Goal: Transaction & Acquisition: Obtain resource

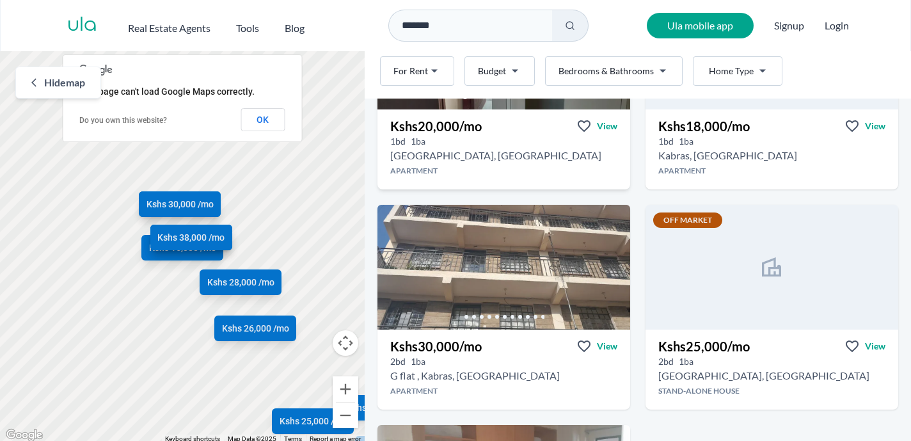
scroll to position [847, 0]
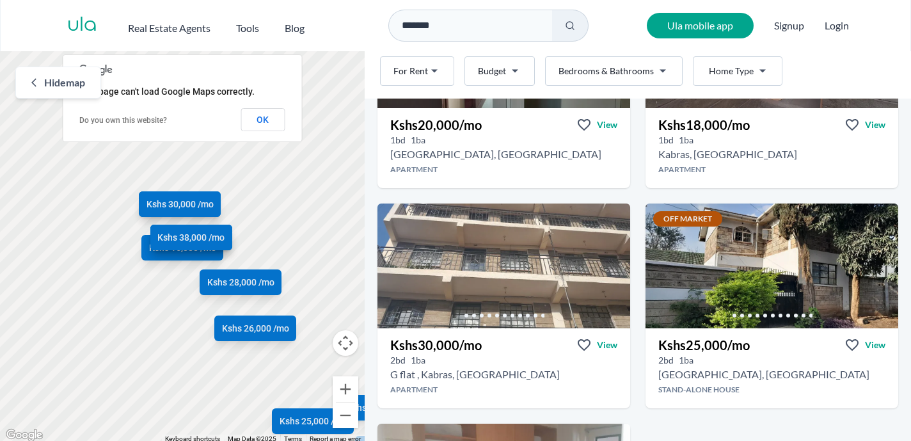
click at [568, 68] on html "Are you a real estate agent? Reach more buyers and renters. Sign up Ula Homes A…" at bounding box center [455, 221] width 911 height 443
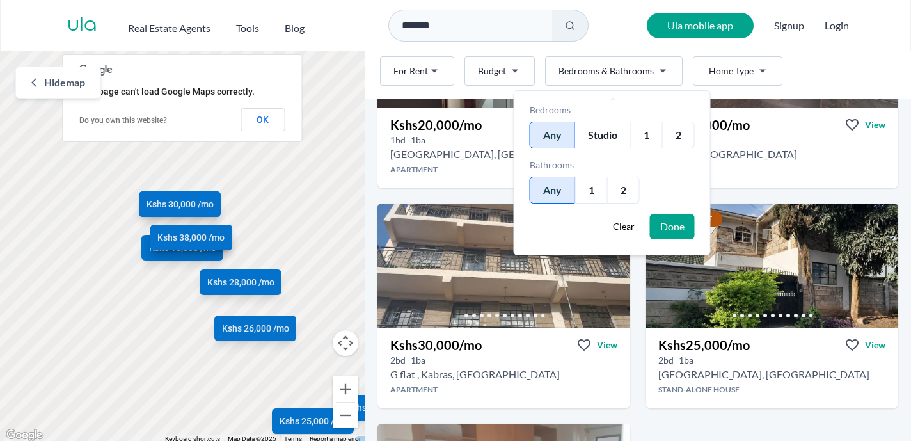
click at [683, 135] on div "2" at bounding box center [678, 135] width 33 height 27
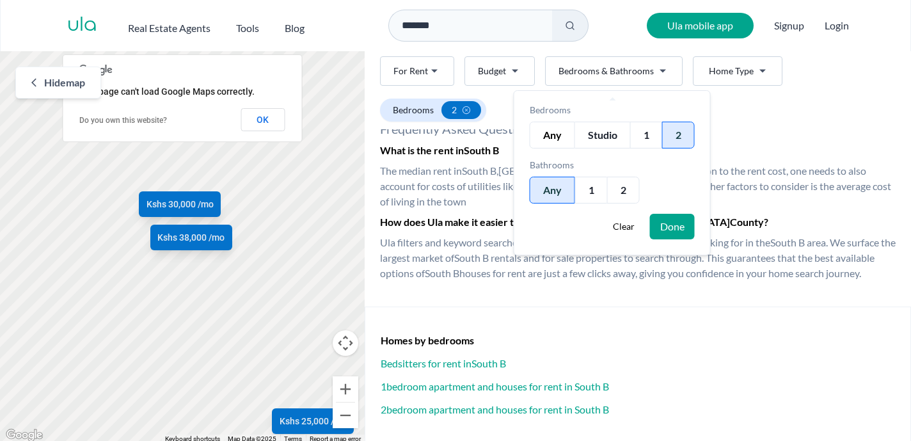
scroll to position [703, 0]
click at [683, 135] on div "2" at bounding box center [678, 135] width 33 height 27
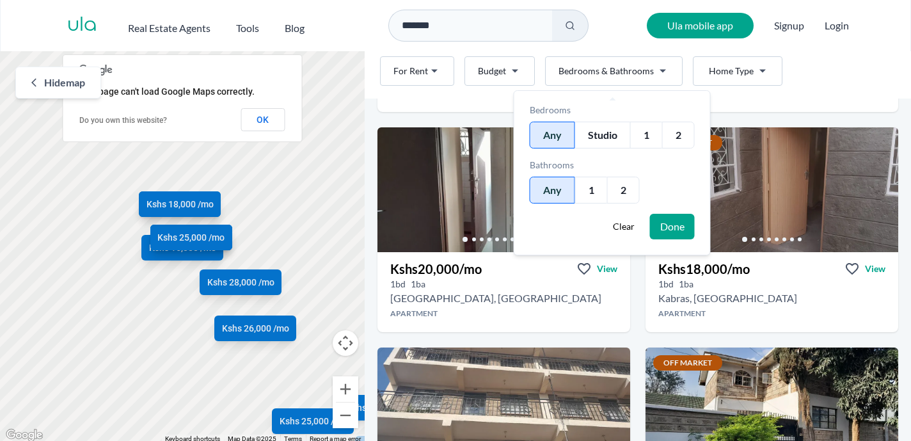
click at [592, 194] on div "1" at bounding box center [591, 190] width 32 height 27
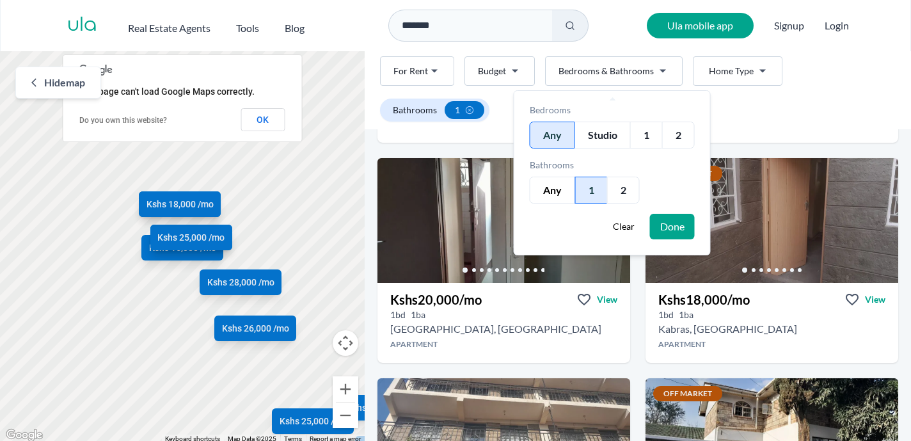
click at [678, 141] on div "2" at bounding box center [678, 135] width 33 height 27
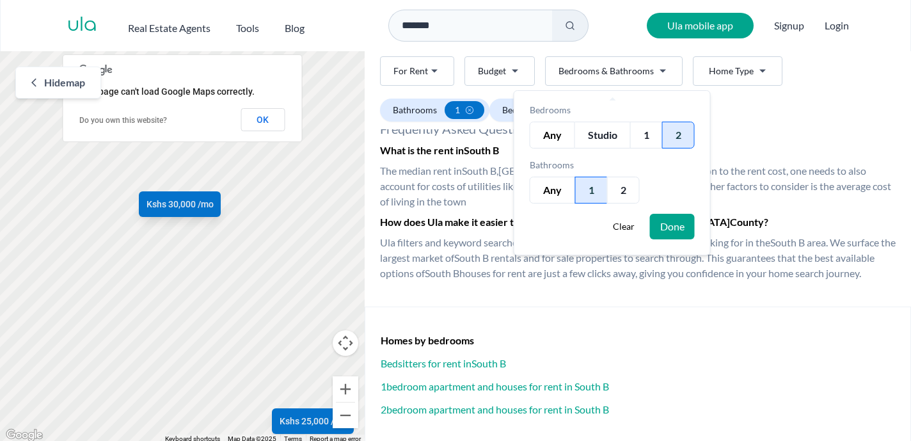
scroll to position [561, 0]
click at [676, 224] on button "Done" at bounding box center [672, 227] width 45 height 26
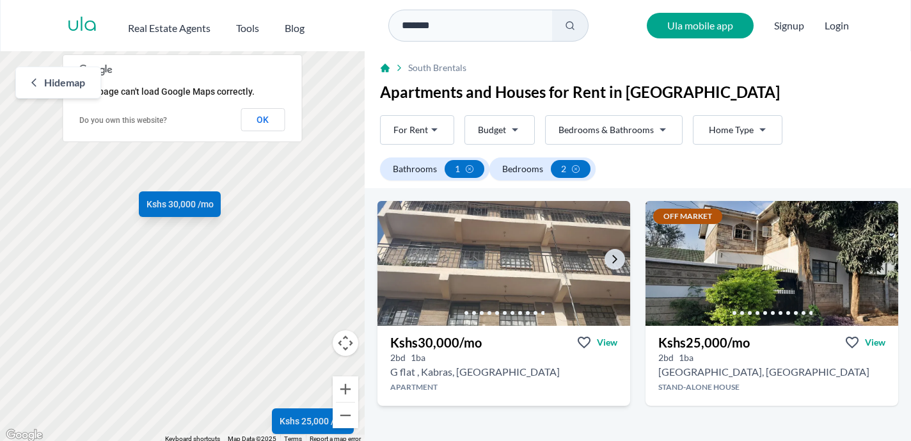
click at [488, 293] on img at bounding box center [504, 263] width 266 height 131
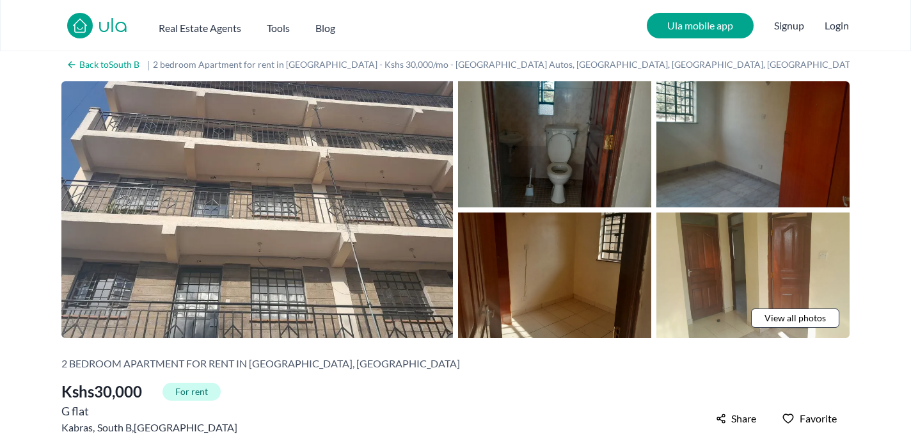
scroll to position [6, 0]
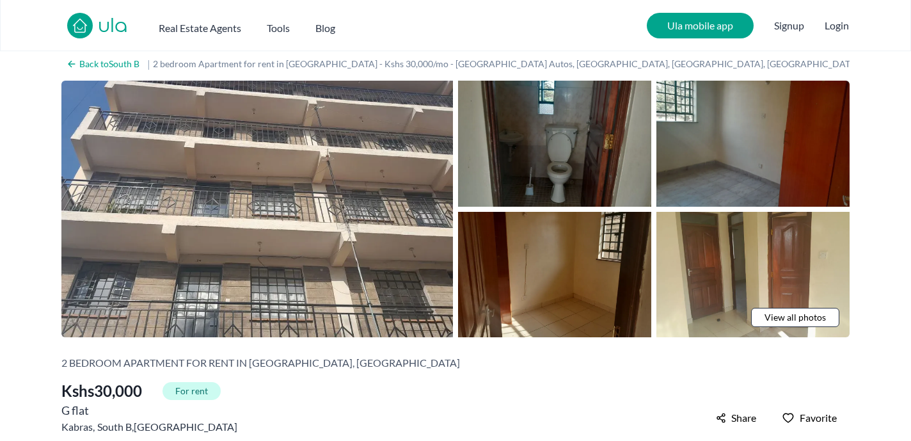
click at [772, 315] on span "View all photos" at bounding box center [795, 317] width 61 height 13
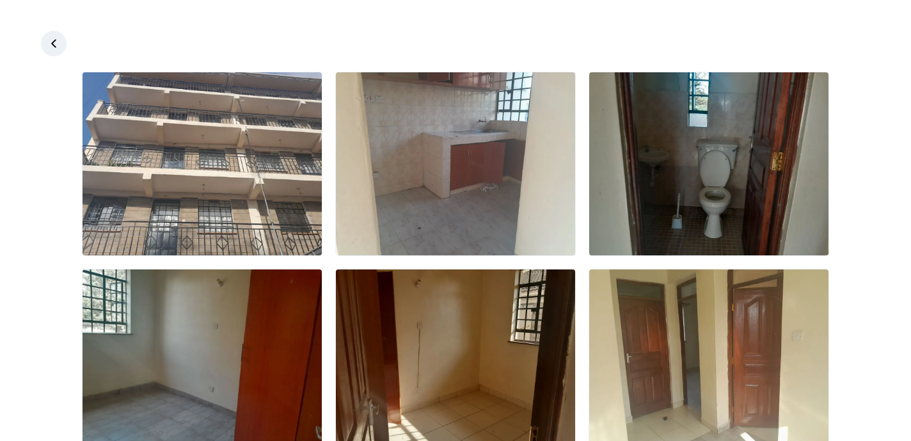
scroll to position [0, 0]
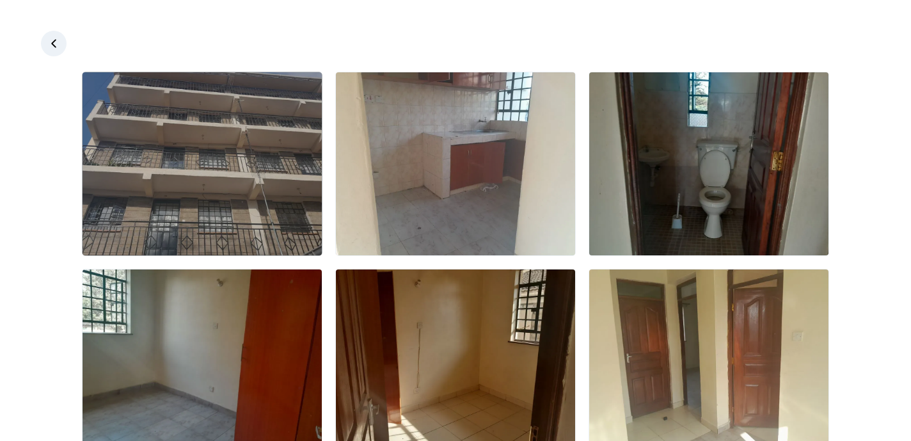
click at [150, 139] on img at bounding box center [202, 163] width 239 height 183
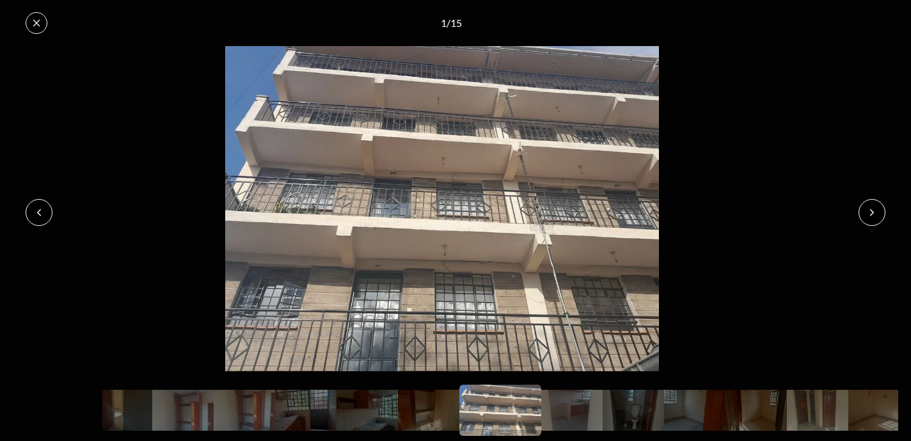
click at [38, 28] on icon at bounding box center [36, 23] width 10 height 10
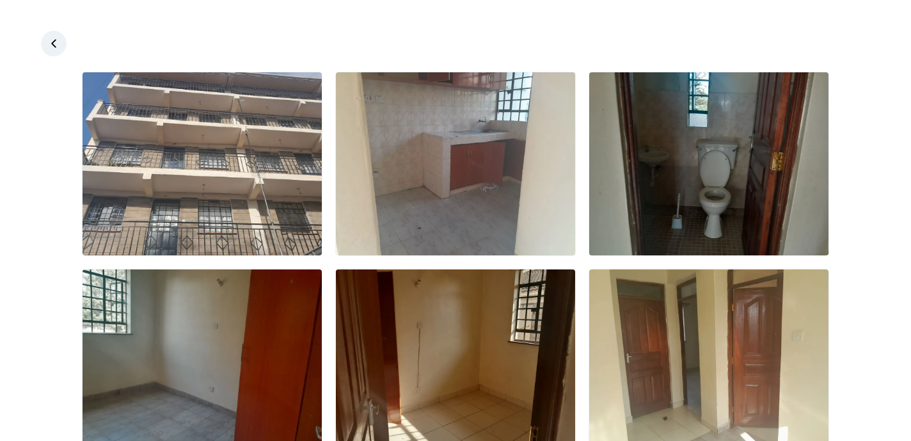
click at [51, 39] on icon at bounding box center [53, 43] width 13 height 13
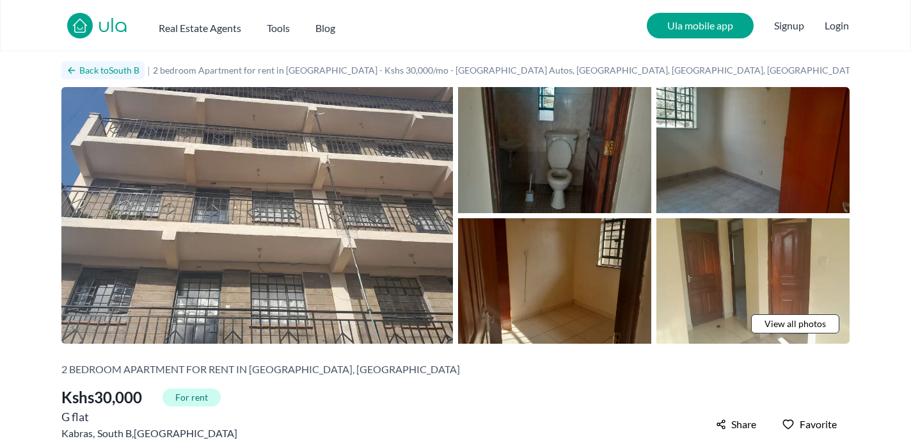
click at [83, 70] on h2 "Back to [GEOGRAPHIC_DATA]" at bounding box center [109, 70] width 60 height 13
